Goal: Information Seeking & Learning: Learn about a topic

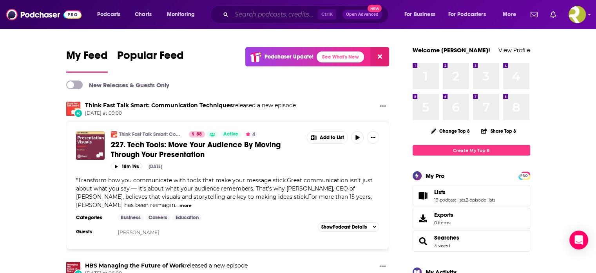
click at [253, 17] on input "Search podcasts, credits, & more..." at bounding box center [275, 14] width 86 height 13
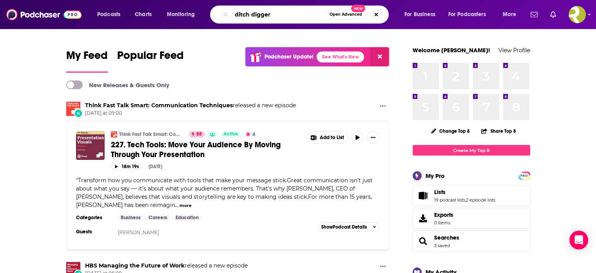
type input "ditch digger"
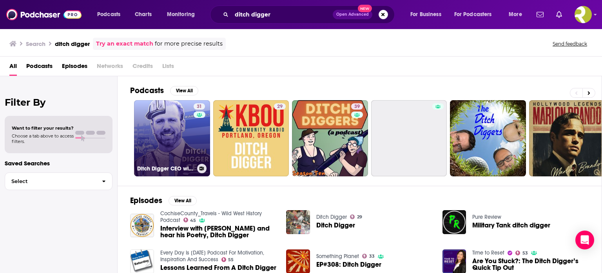
click at [167, 147] on link "31 Ditch Digger CEO with [PERSON_NAME]" at bounding box center [172, 138] width 76 height 76
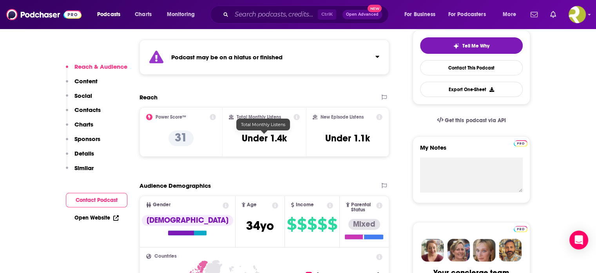
scroll to position [196, 0]
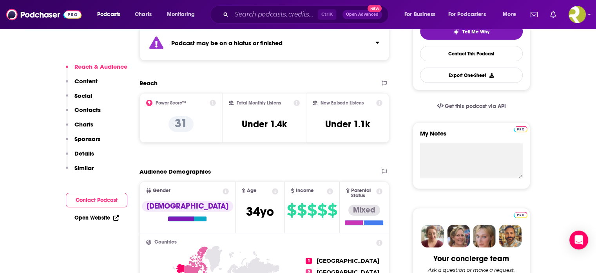
click at [295, 101] on icon at bounding box center [297, 103] width 6 height 6
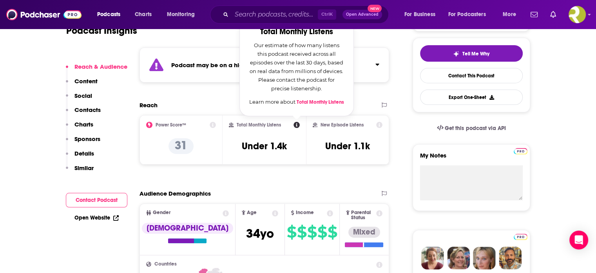
scroll to position [157, 0]
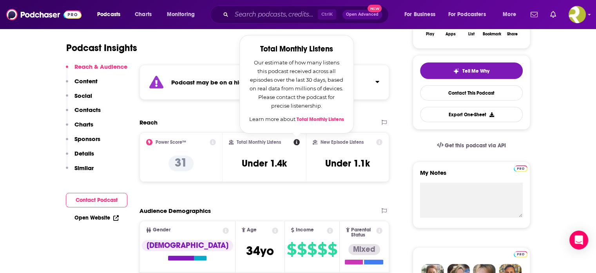
click at [378, 144] on icon at bounding box center [379, 142] width 6 height 6
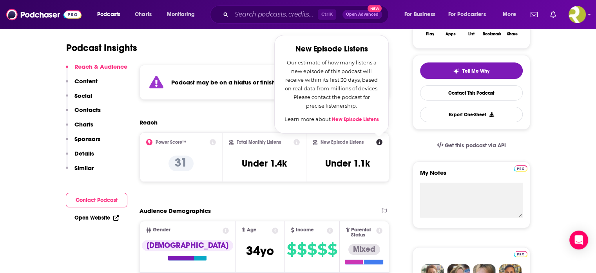
click at [298, 140] on icon at bounding box center [297, 142] width 6 height 6
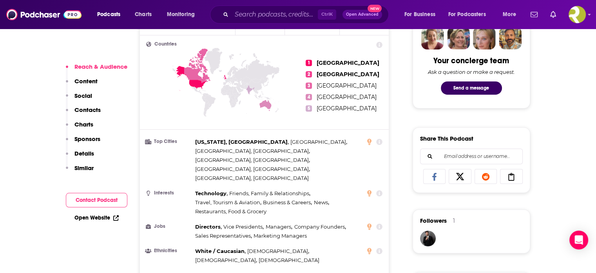
scroll to position [392, 0]
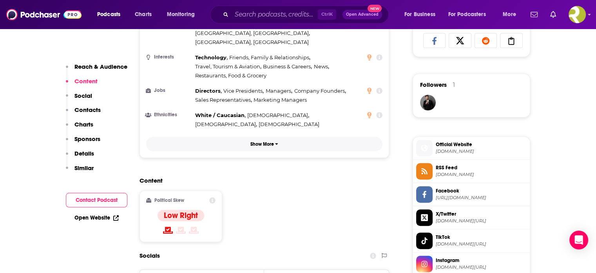
scroll to position [549, 0]
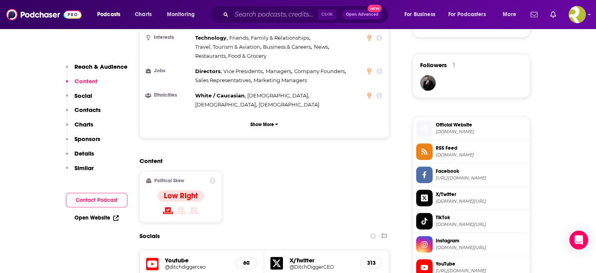
click at [213, 177] on icon at bounding box center [212, 180] width 6 height 6
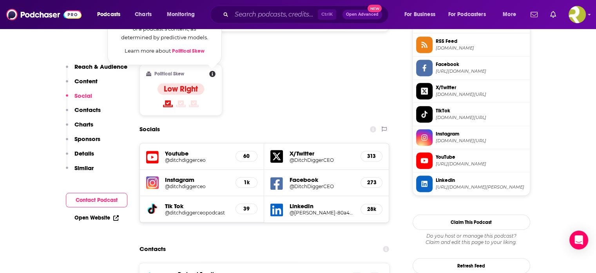
scroll to position [510, 0]
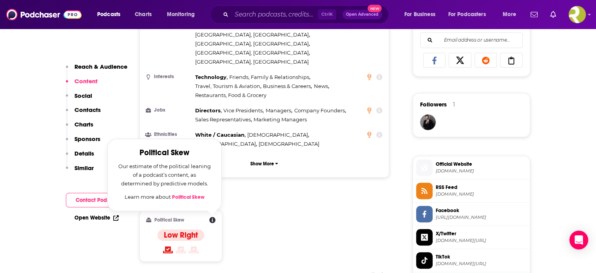
click at [279, 196] on div "Content Political Skew Political Skew Our estimate of the political leaning of …" at bounding box center [265, 231] width 250 height 71
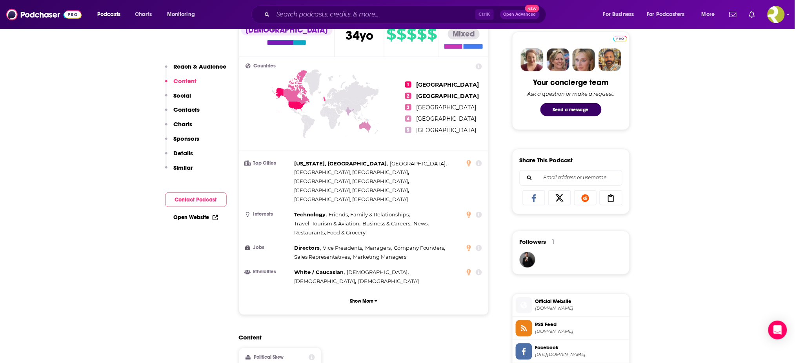
scroll to position [284, 0]
